Goal: Navigation & Orientation: Find specific page/section

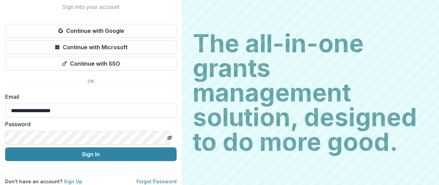
scroll to position [38, 0]
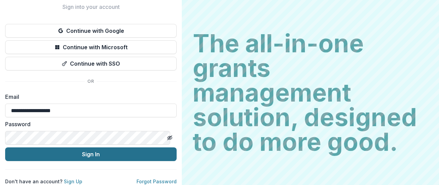
click at [108, 149] on button "Sign In" at bounding box center [90, 155] width 171 height 14
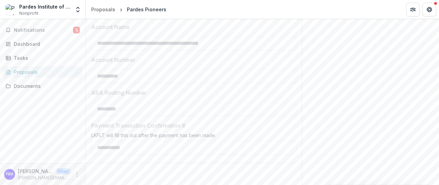
scroll to position [1063, 0]
click at [35, 85] on div "Documents" at bounding box center [45, 86] width 63 height 7
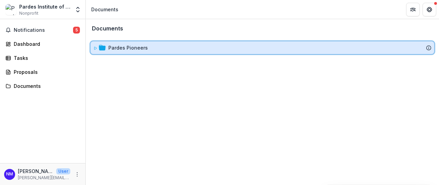
click at [95, 49] on icon at bounding box center [95, 48] width 2 height 3
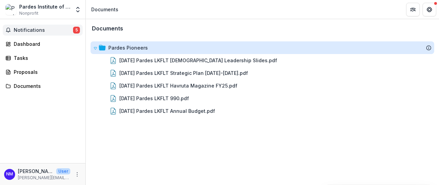
click at [32, 31] on span "Notifications" at bounding box center [43, 30] width 59 height 6
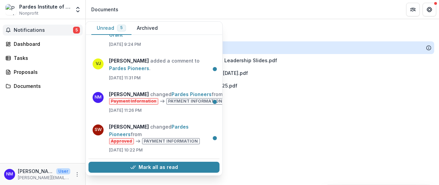
scroll to position [71, 0]
click at [221, 116] on div "[PERSON_NAME] changed Pardes Pioneers from Schedule Payment Awarded [DATE] 11:5…" at bounding box center [154, 105] width 136 height 141
click at [167, 162] on button "Mark all as read" at bounding box center [153, 167] width 131 height 11
